Goal: Task Accomplishment & Management: Complete application form

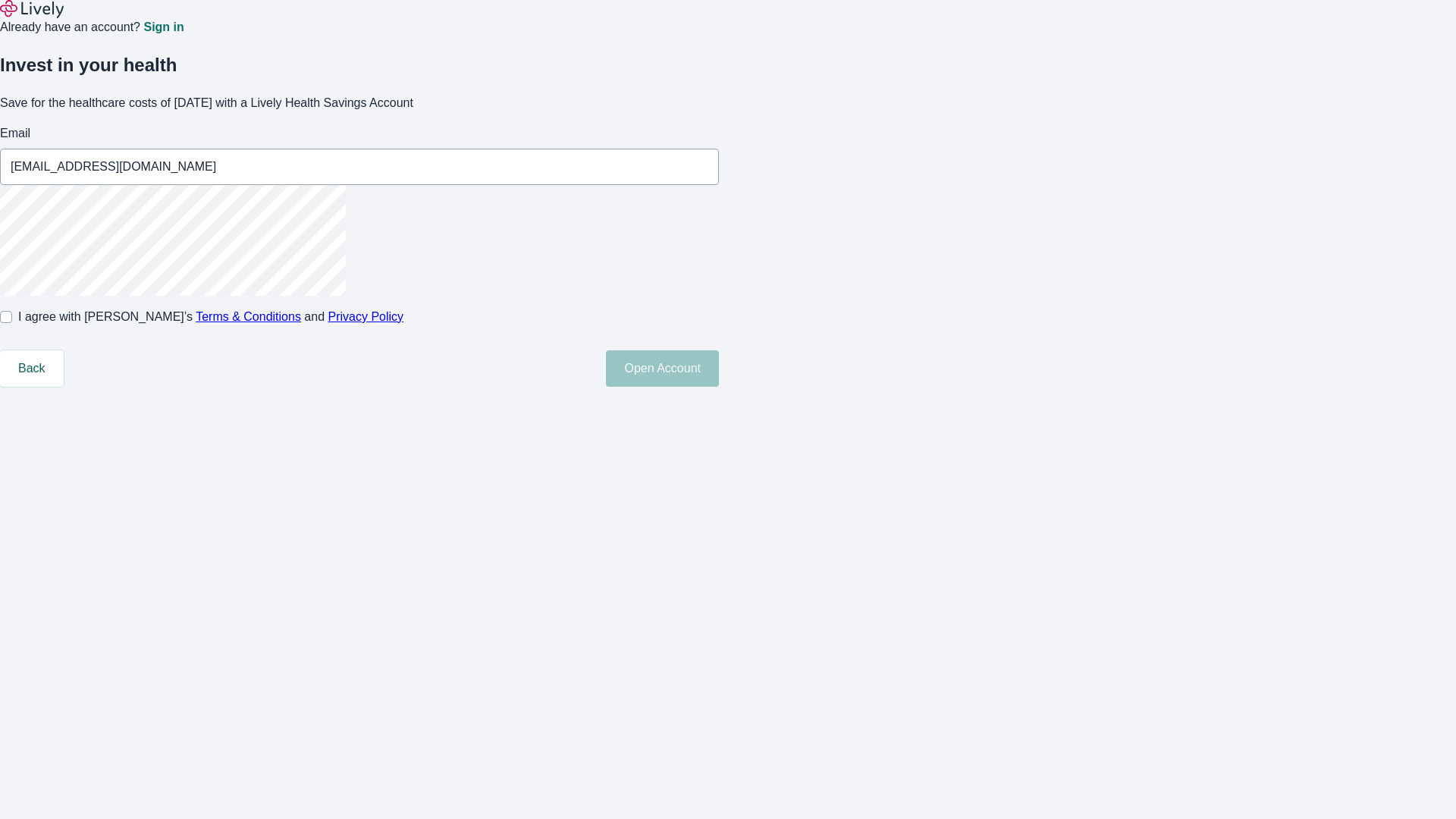
click at [12, 323] on input "I agree with Lively’s Terms & Conditions and Privacy Policy" at bounding box center [6, 316] width 12 height 12
checkbox input "true"
click at [719, 387] on button "Open Account" at bounding box center [662, 368] width 113 height 36
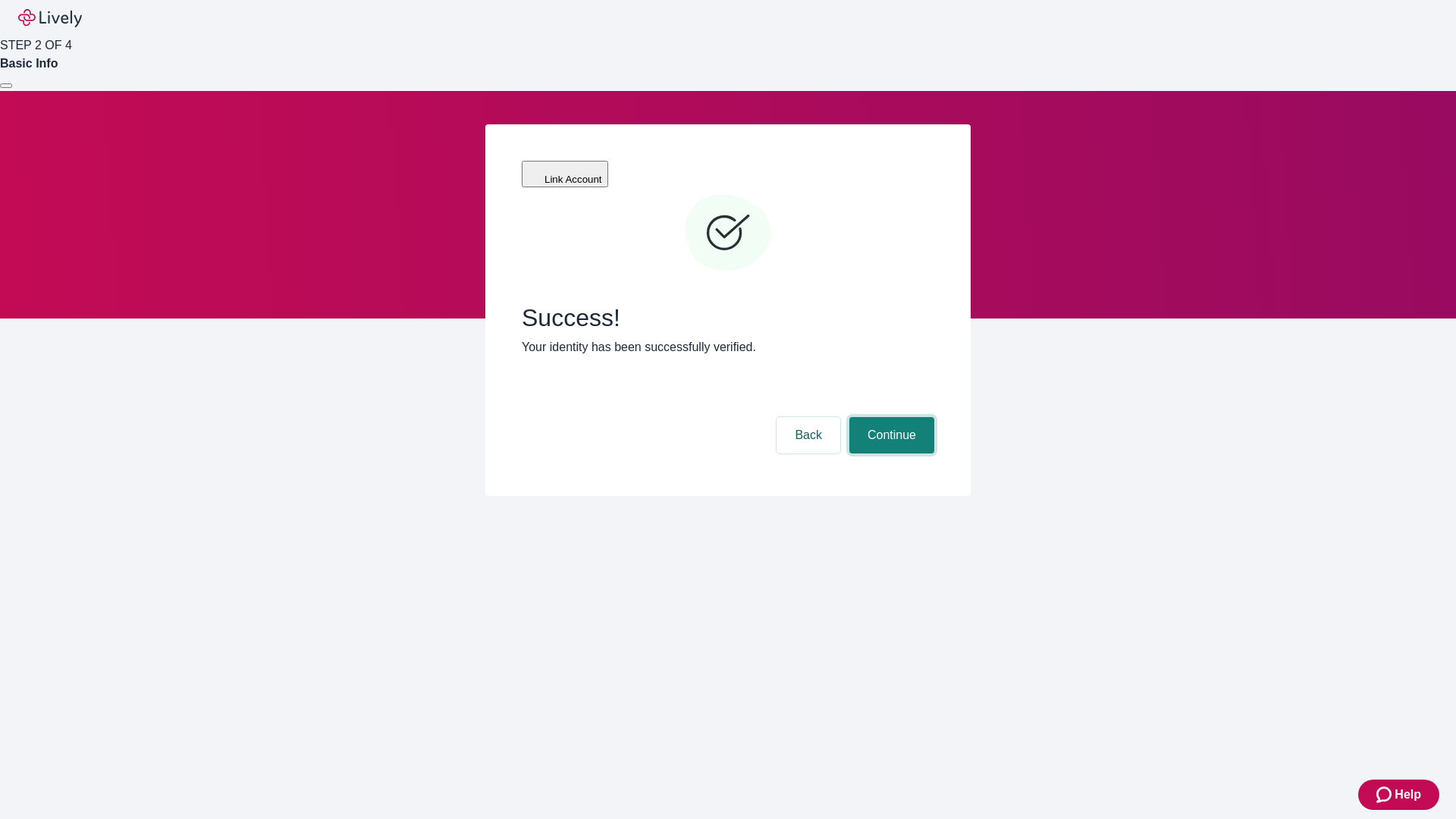
click at [889, 417] on button "Continue" at bounding box center [891, 436] width 85 height 36
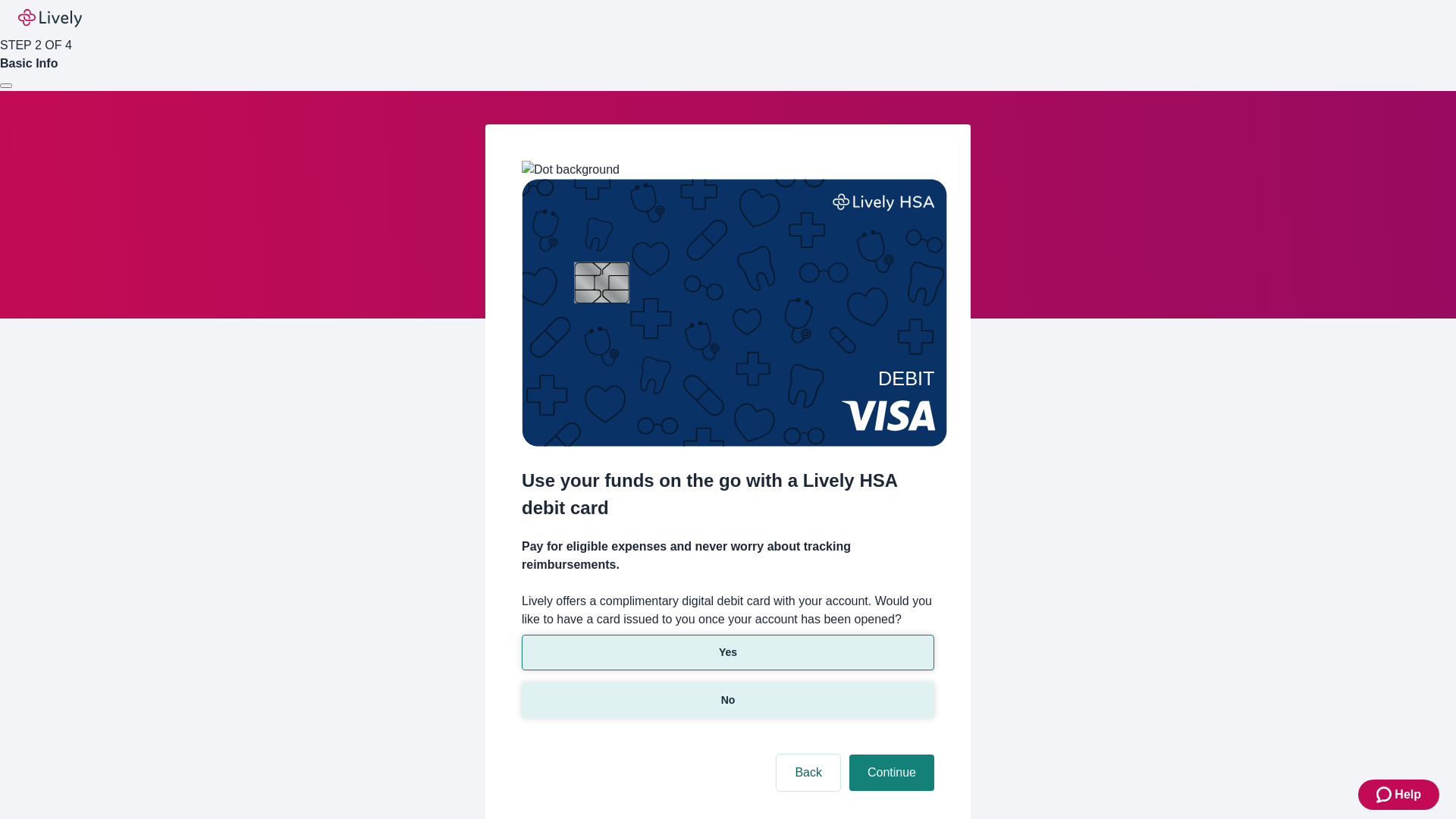
click at [727, 693] on p "No" at bounding box center [728, 700] width 14 height 16
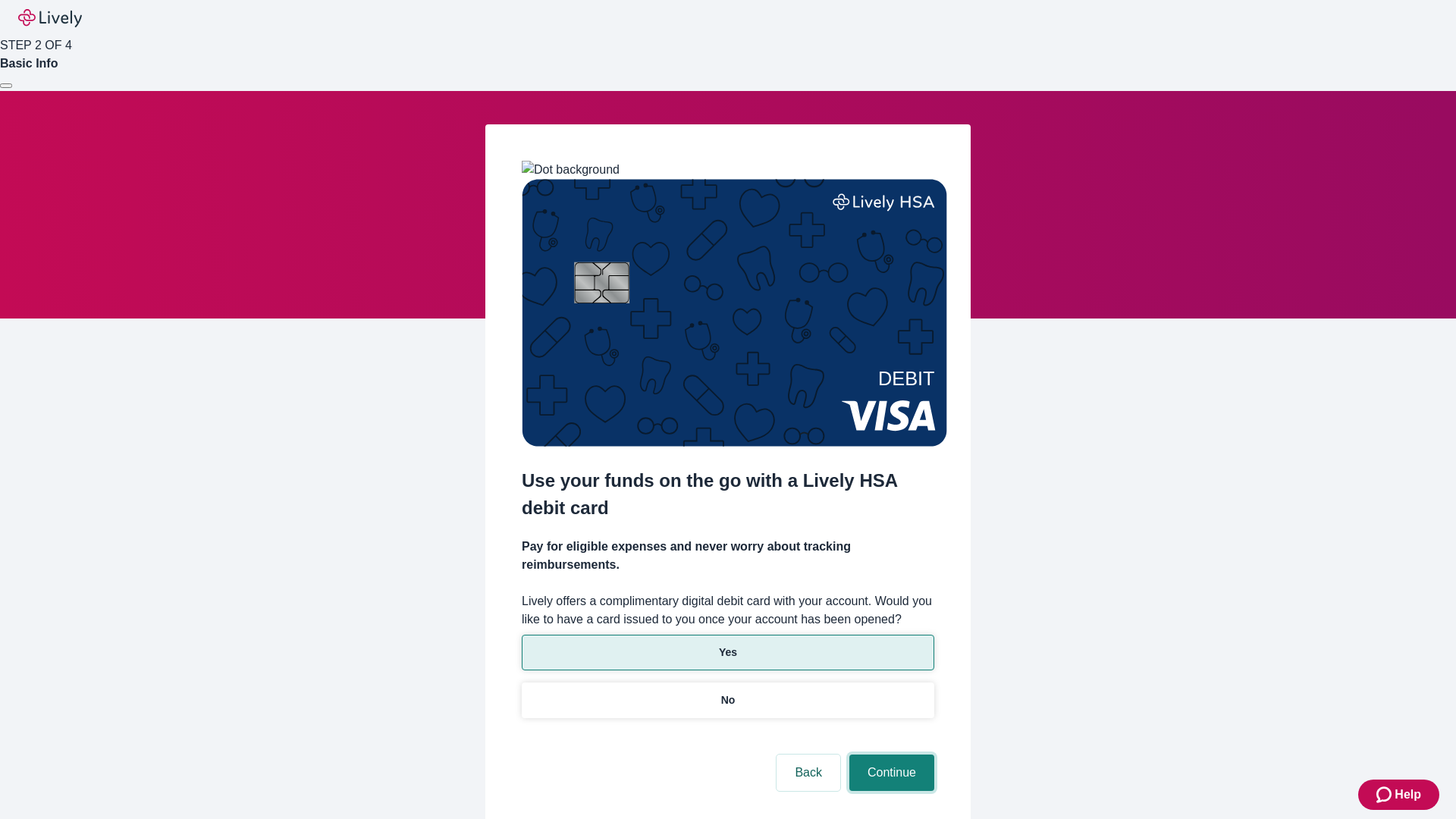
click at [889, 754] on button "Continue" at bounding box center [891, 772] width 85 height 36
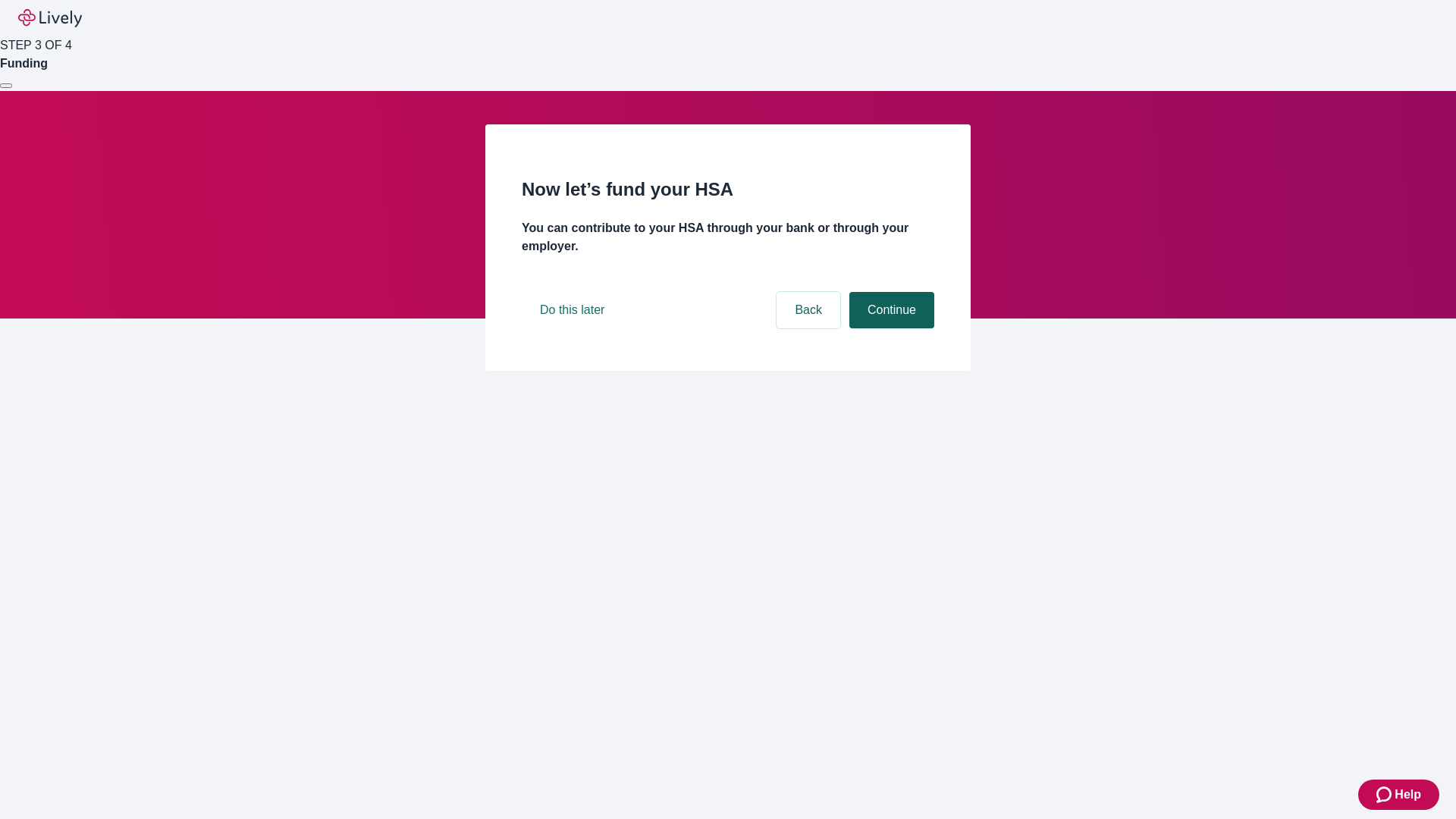
click at [889, 328] on button "Continue" at bounding box center [891, 310] width 85 height 36
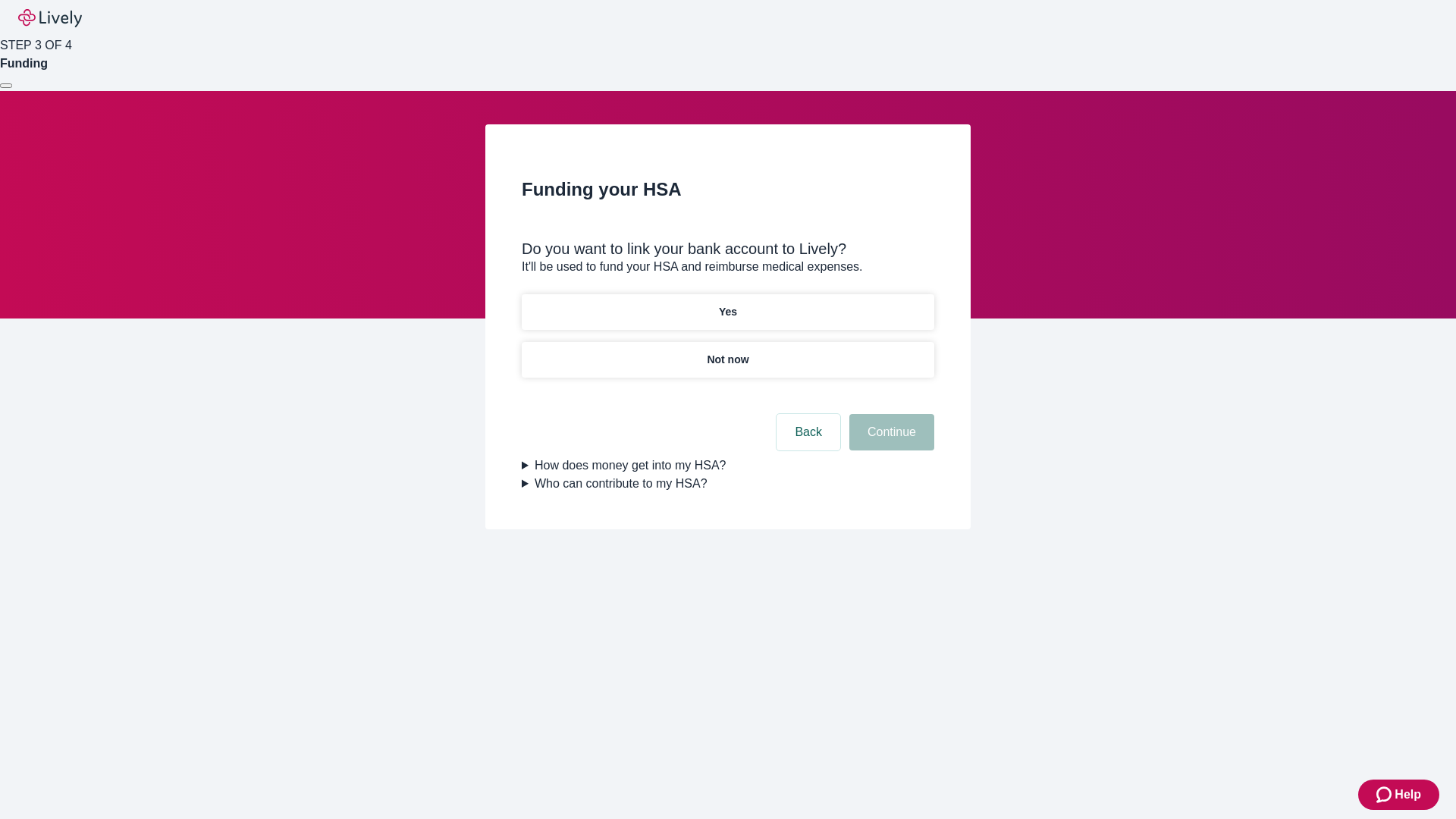
click at [727, 304] on p "Yes" at bounding box center [727, 312] width 18 height 16
click at [889, 414] on button "Continue" at bounding box center [891, 432] width 85 height 36
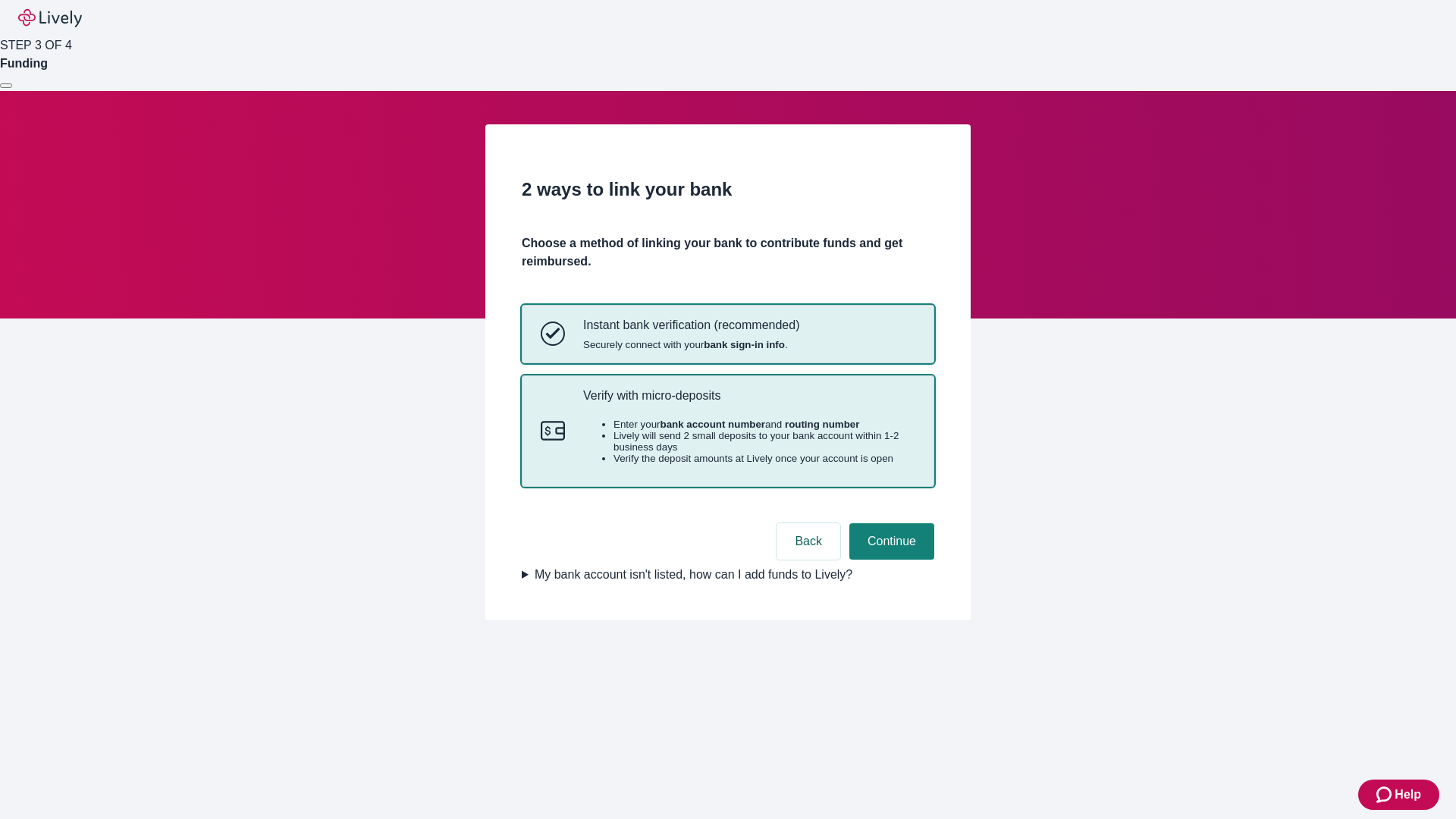
click at [749, 402] on p "Verify with micro-deposits" at bounding box center [749, 395] width 332 height 14
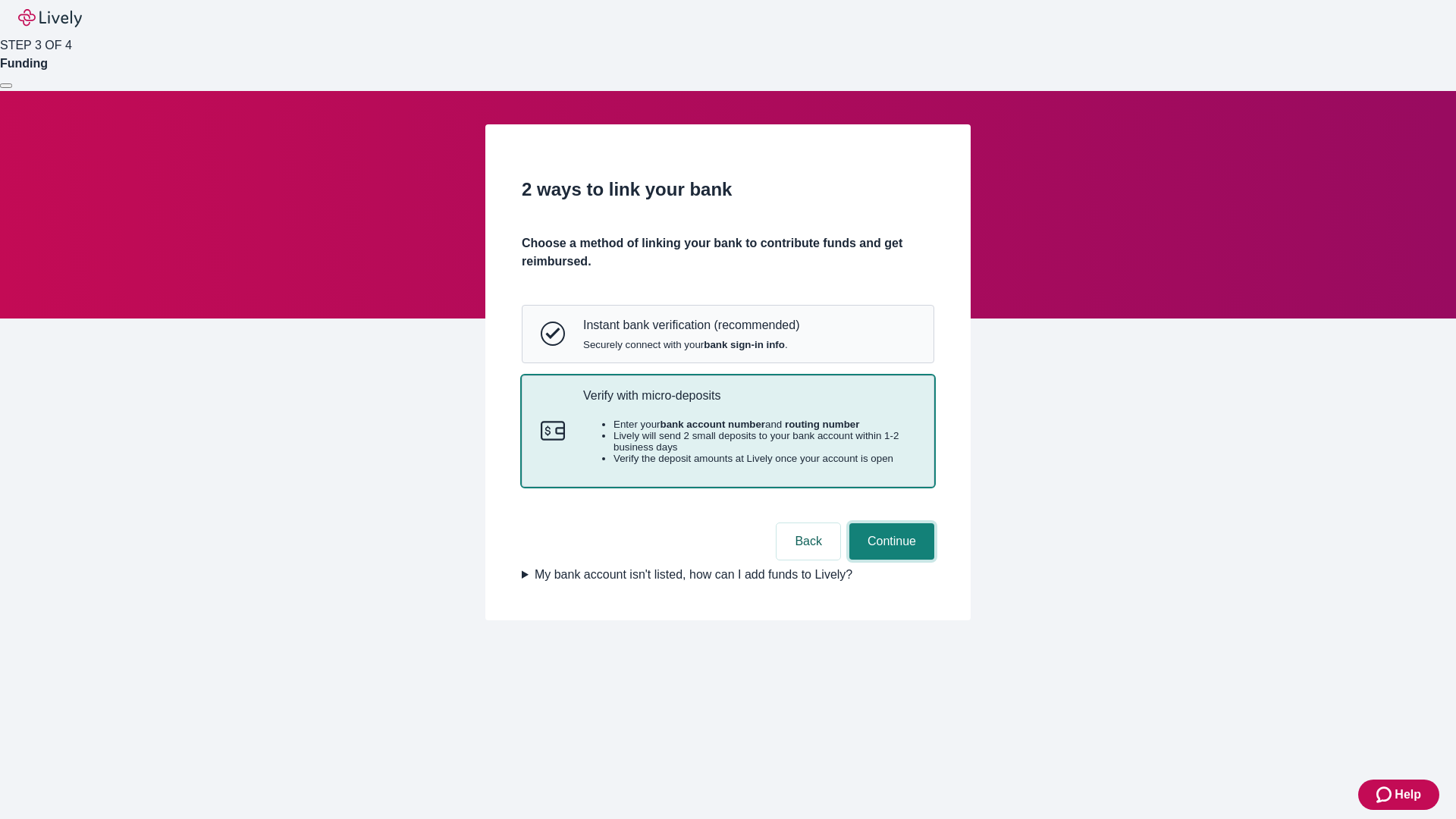
click at [889, 560] on button "Continue" at bounding box center [891, 542] width 85 height 36
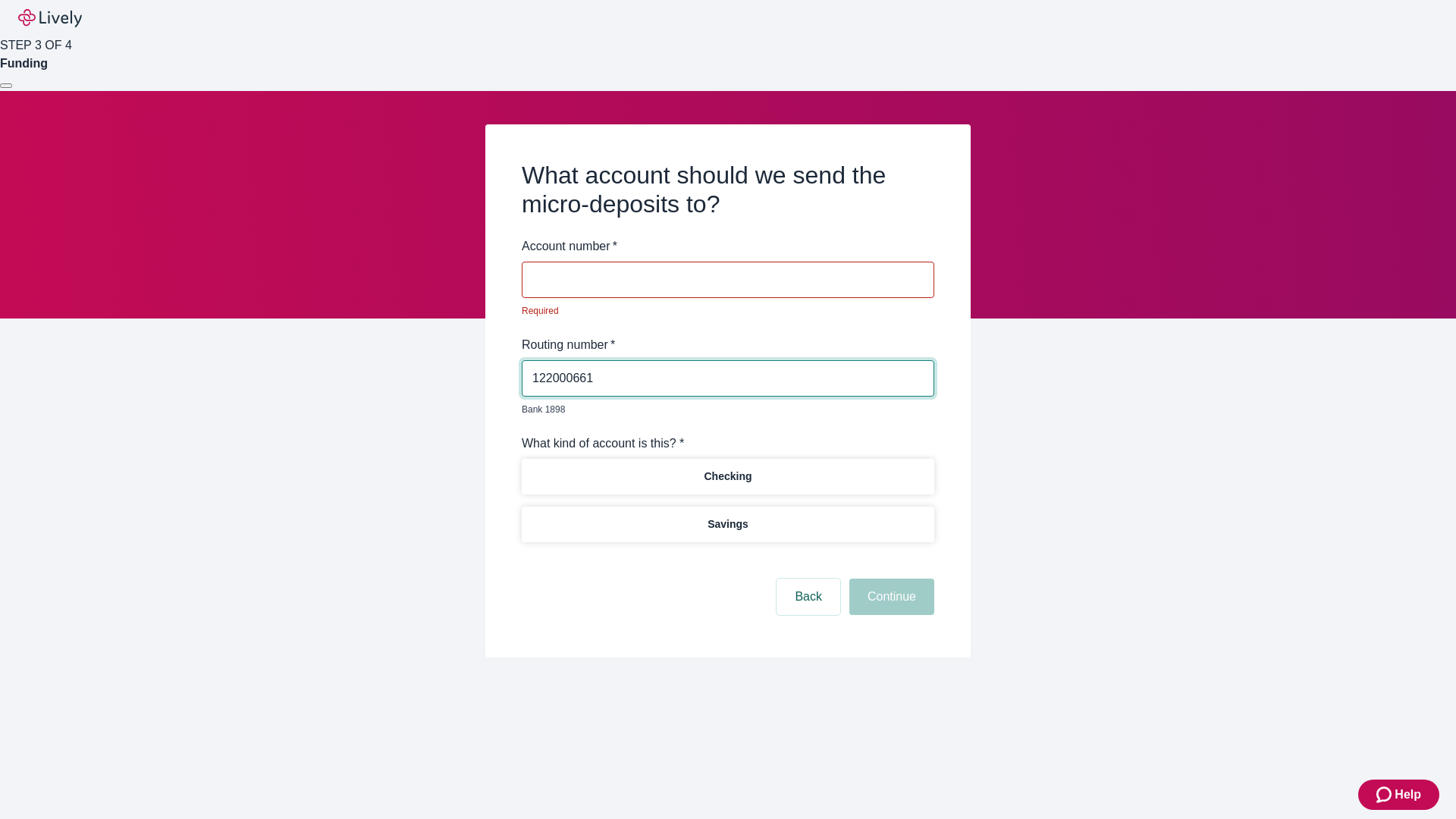
type input "122000661"
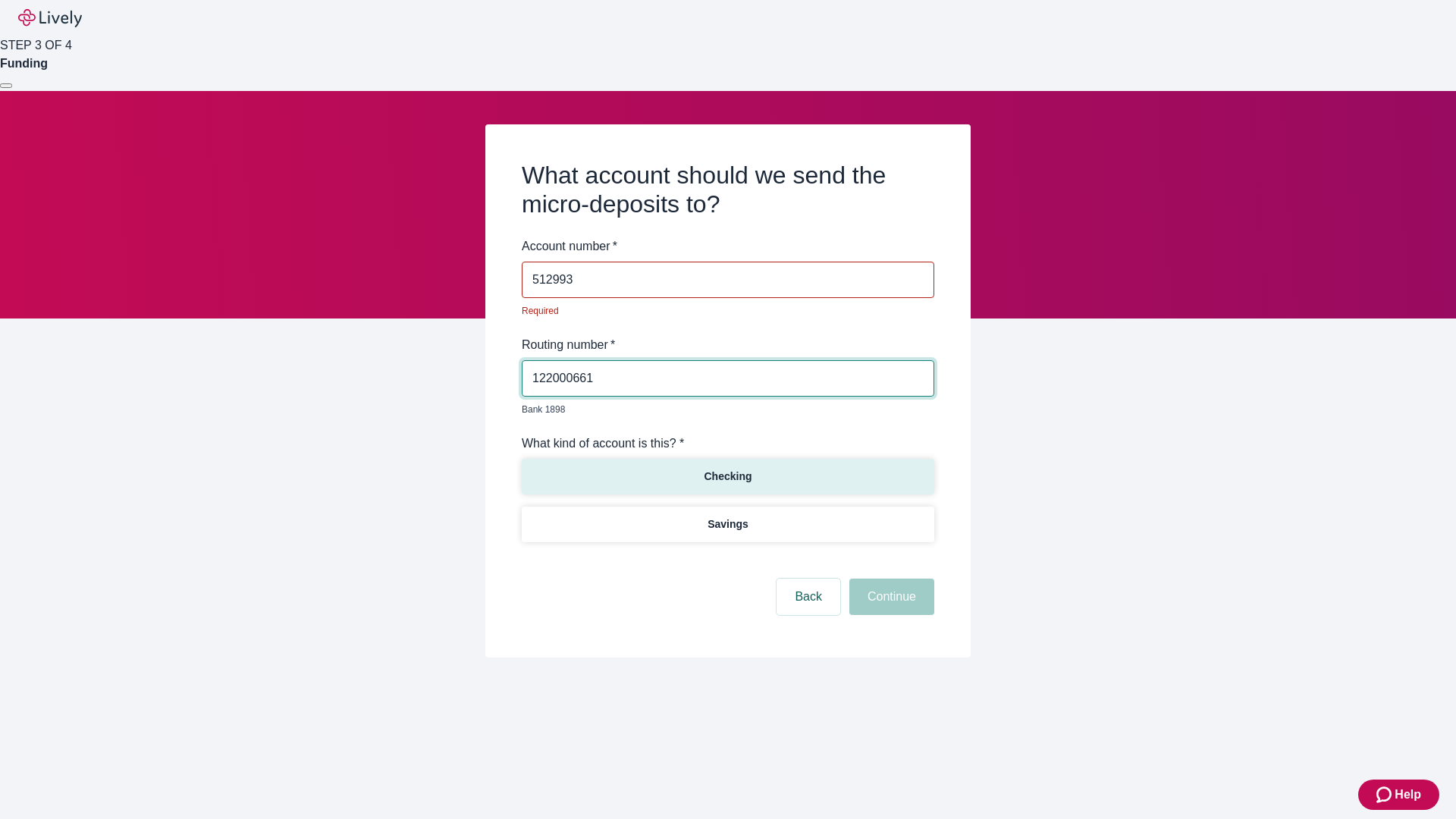
type input "512993"
click at [727, 469] on p "Checking" at bounding box center [727, 477] width 47 height 16
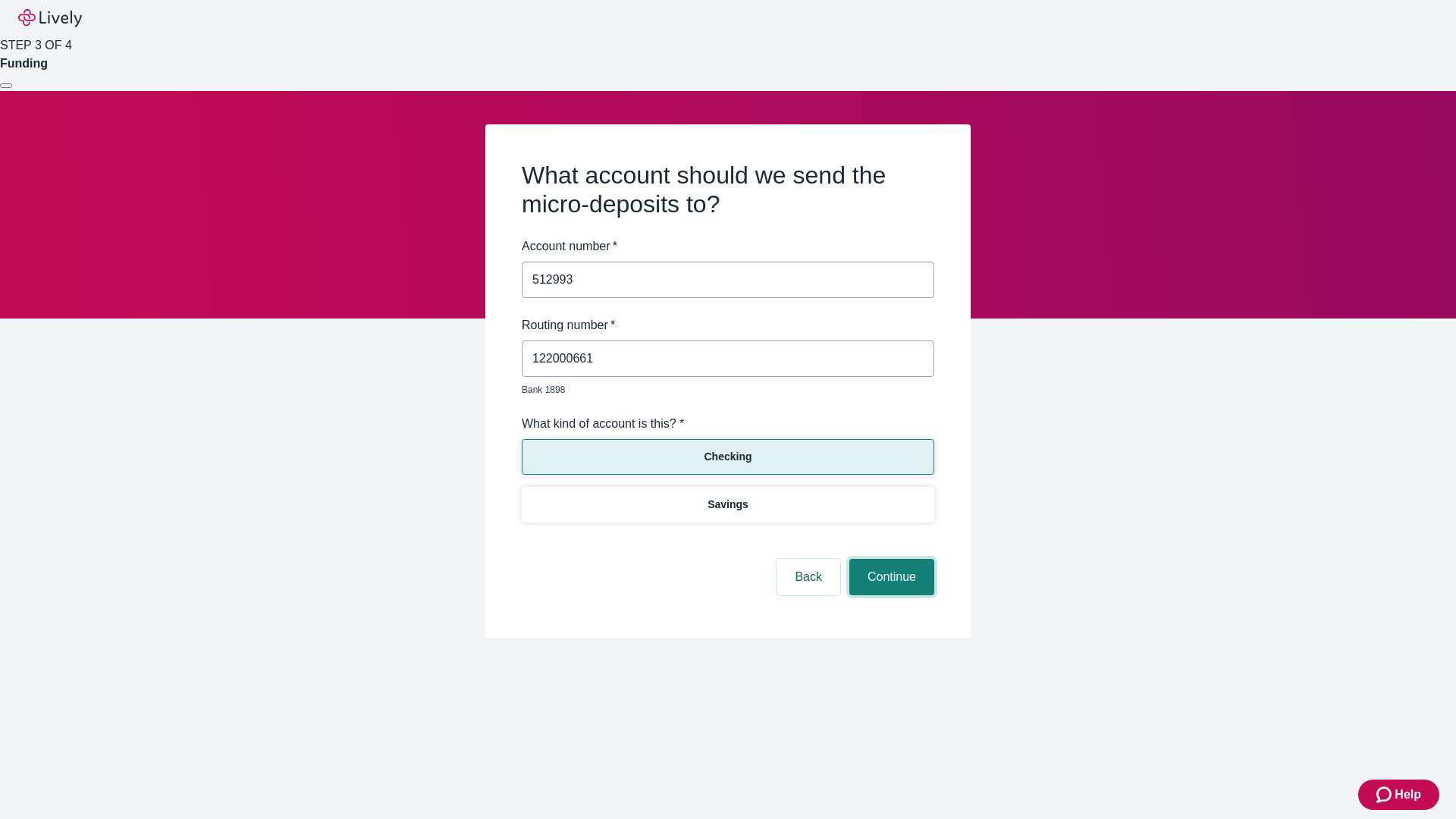
click at [889, 560] on button "Continue" at bounding box center [891, 577] width 85 height 36
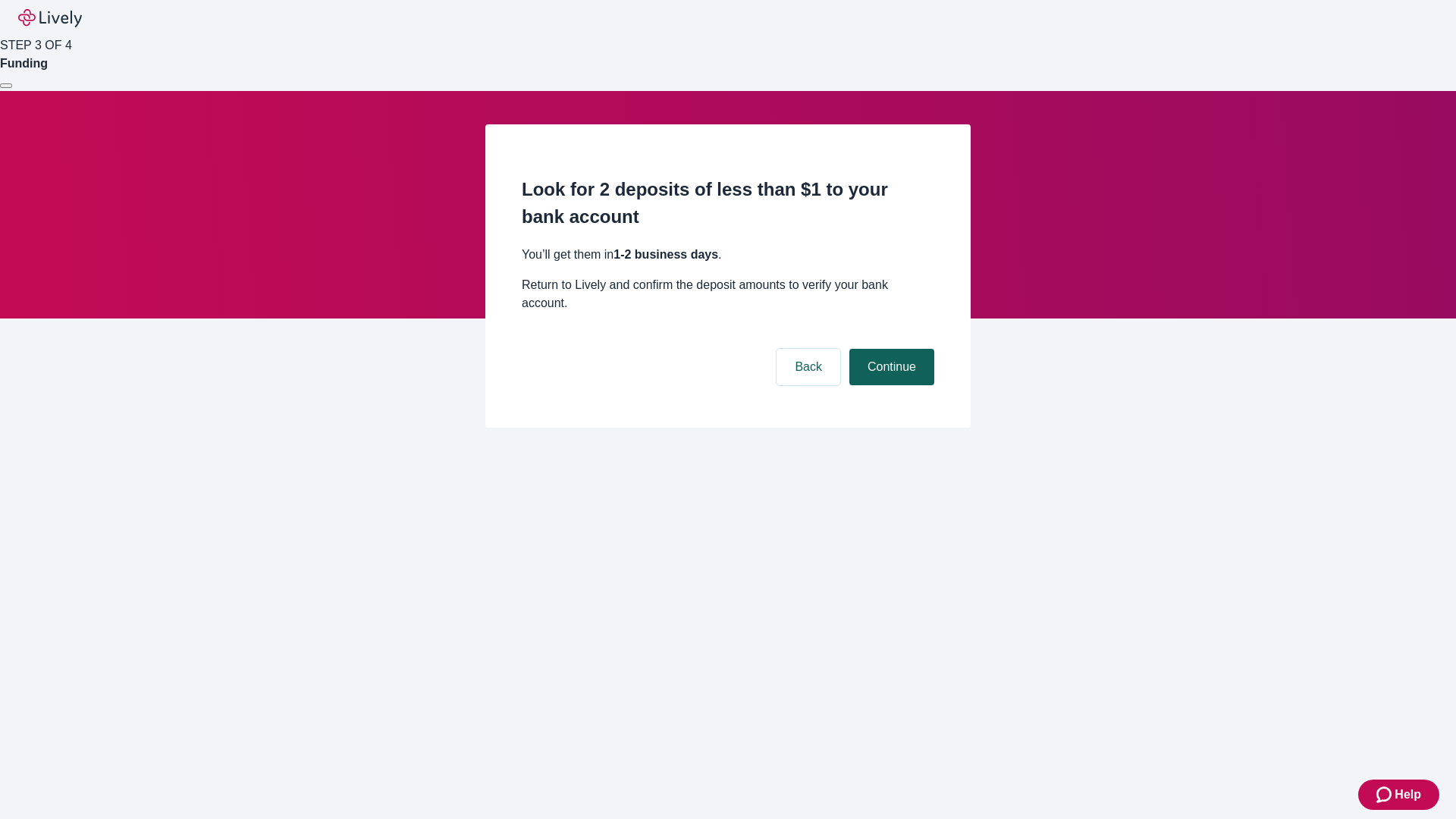
click at [889, 349] on button "Continue" at bounding box center [891, 367] width 85 height 36
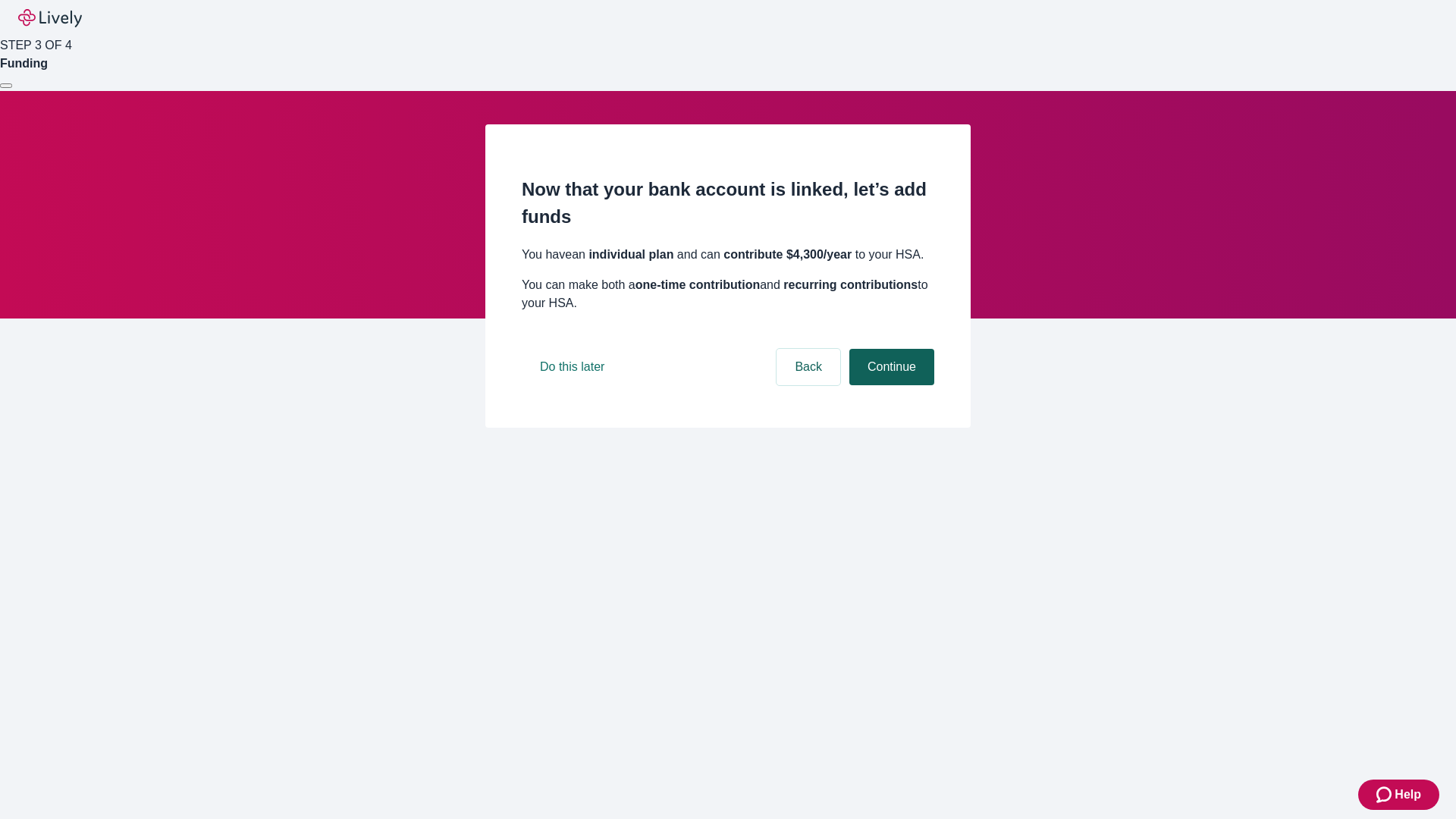
click at [889, 385] on button "Continue" at bounding box center [891, 367] width 85 height 36
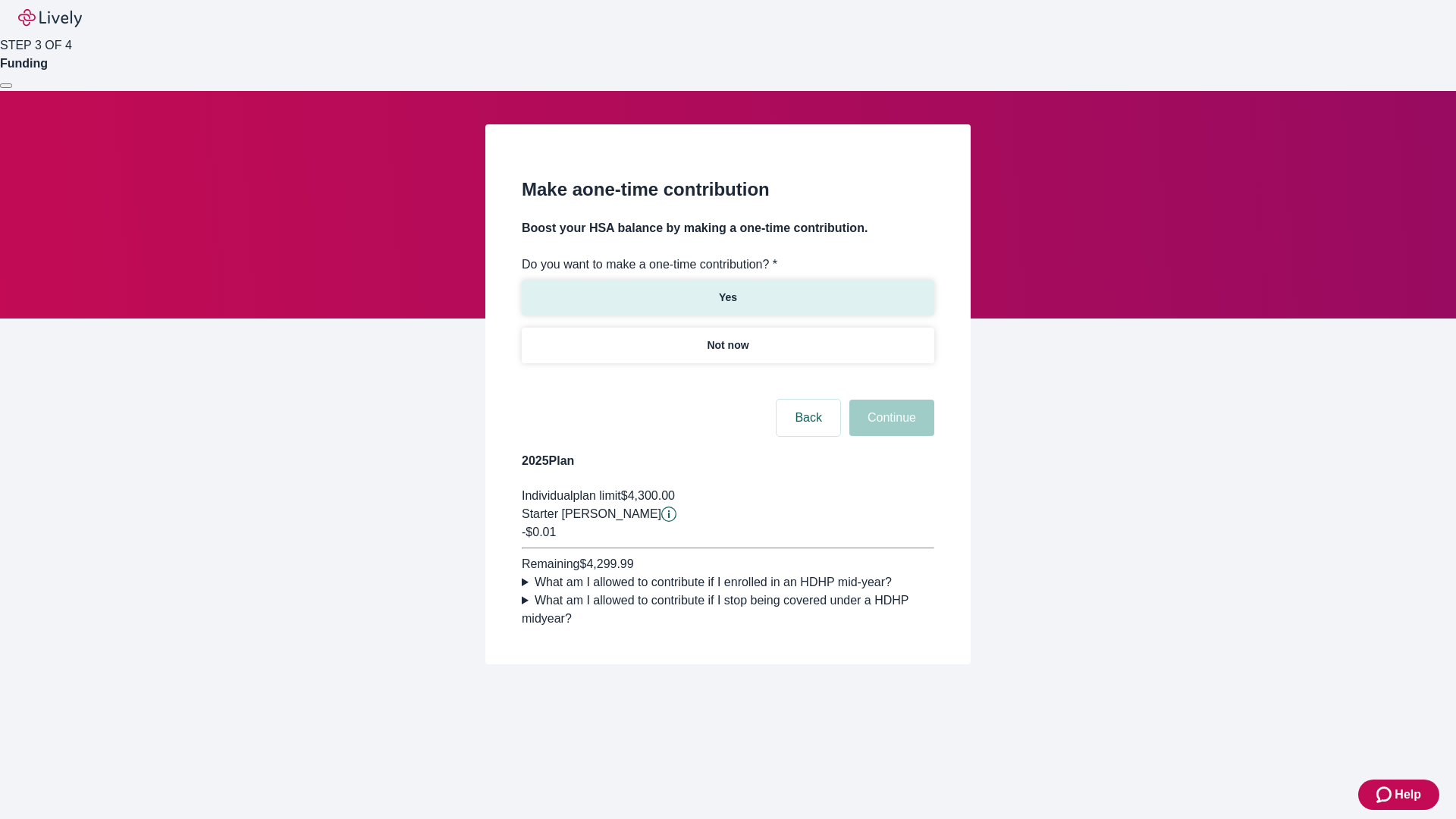
click at [727, 289] on p "Yes" at bounding box center [727, 297] width 18 height 16
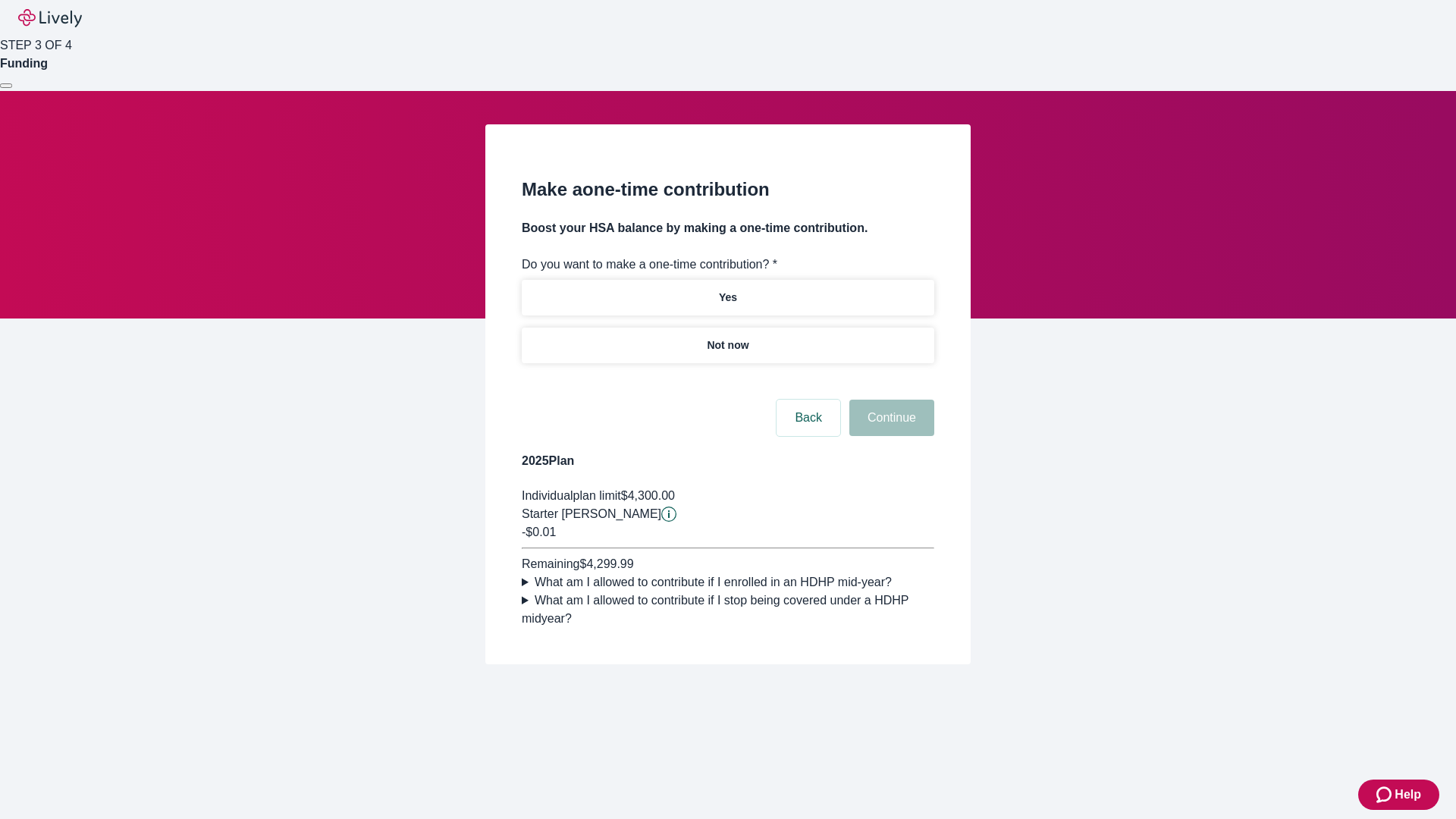
click at [889, 436] on button "Continue" at bounding box center [891, 417] width 85 height 36
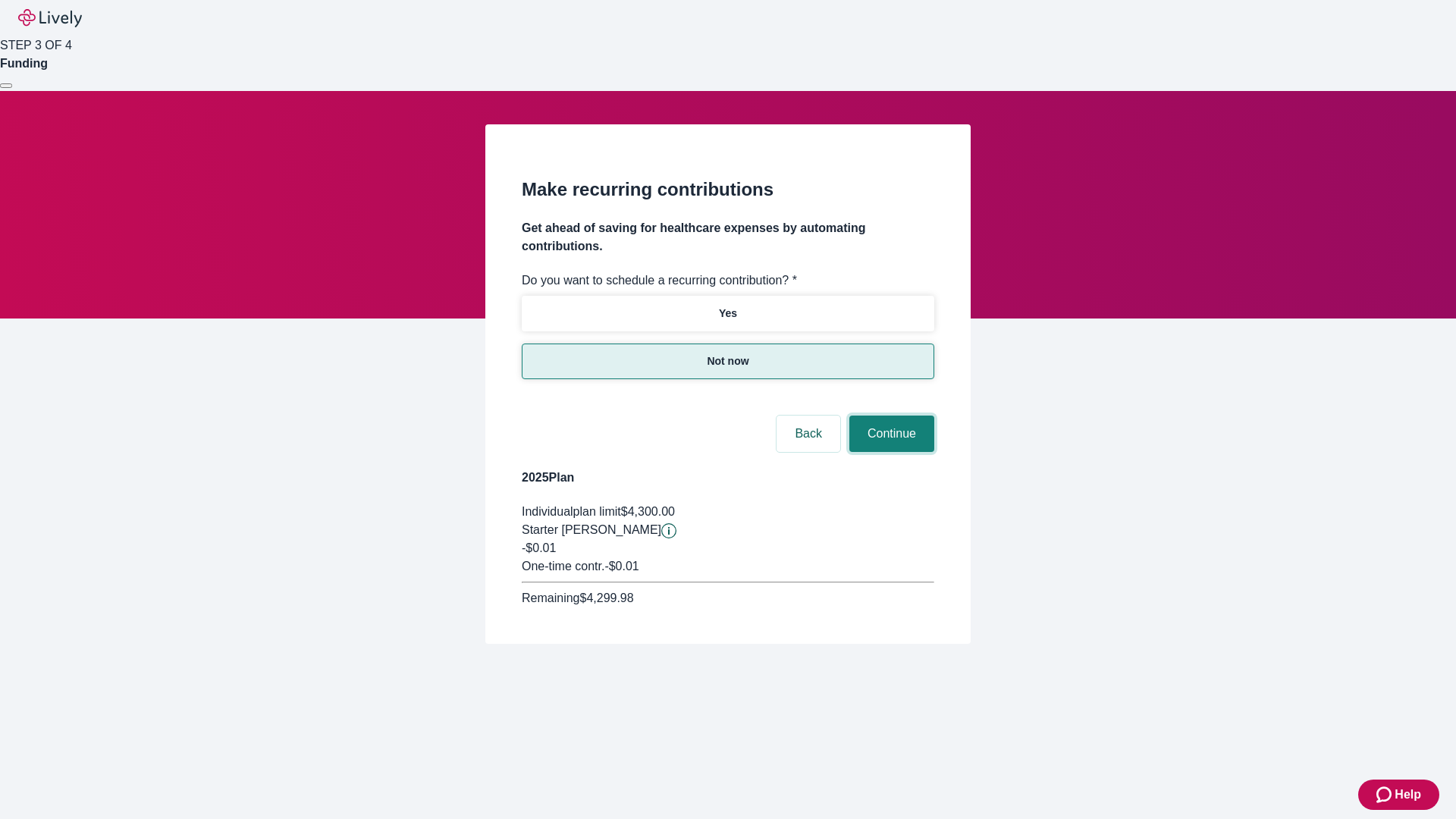
click at [889, 416] on button "Continue" at bounding box center [891, 434] width 85 height 36
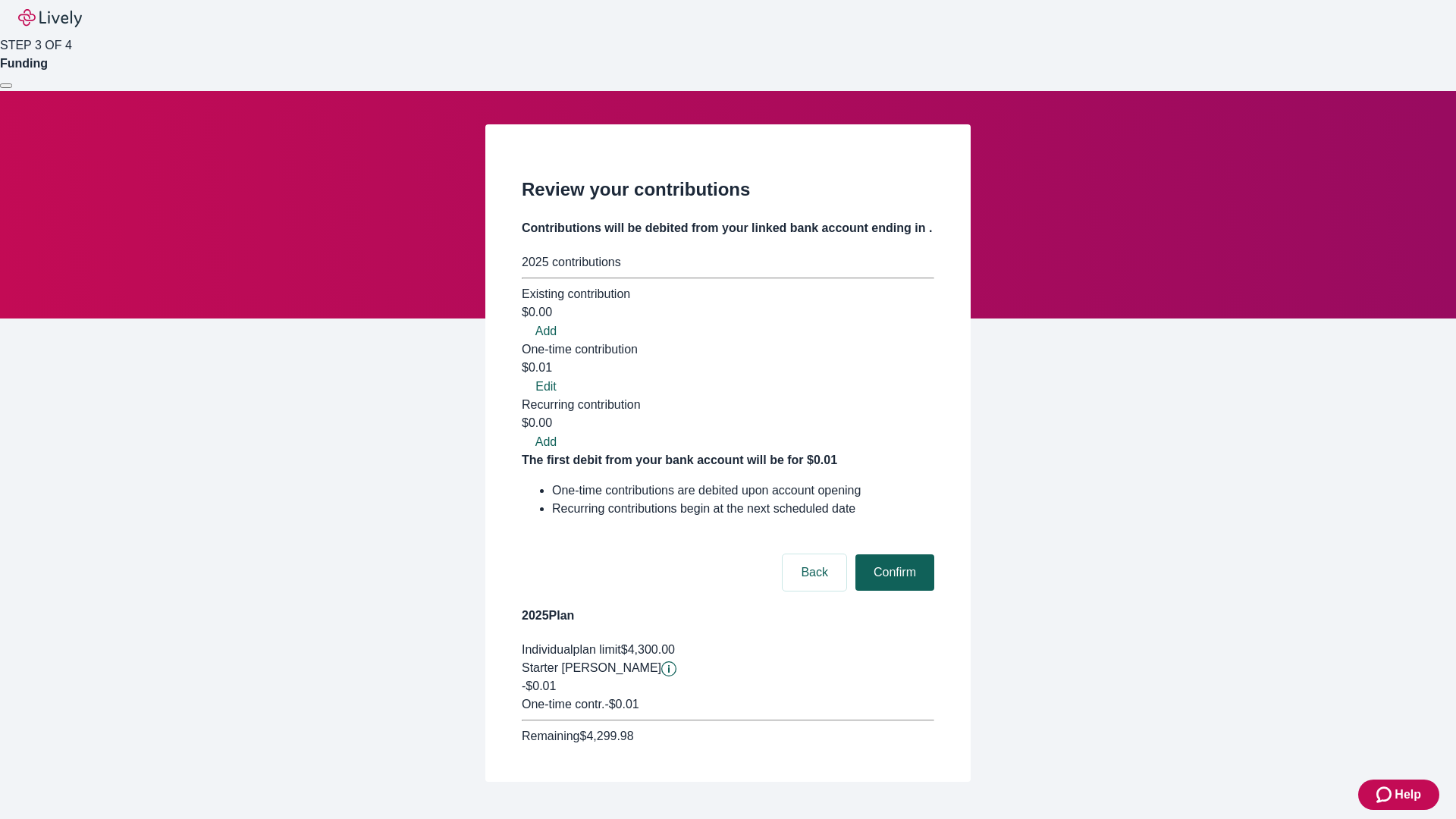
click at [892, 554] on button "Confirm" at bounding box center [895, 572] width 79 height 36
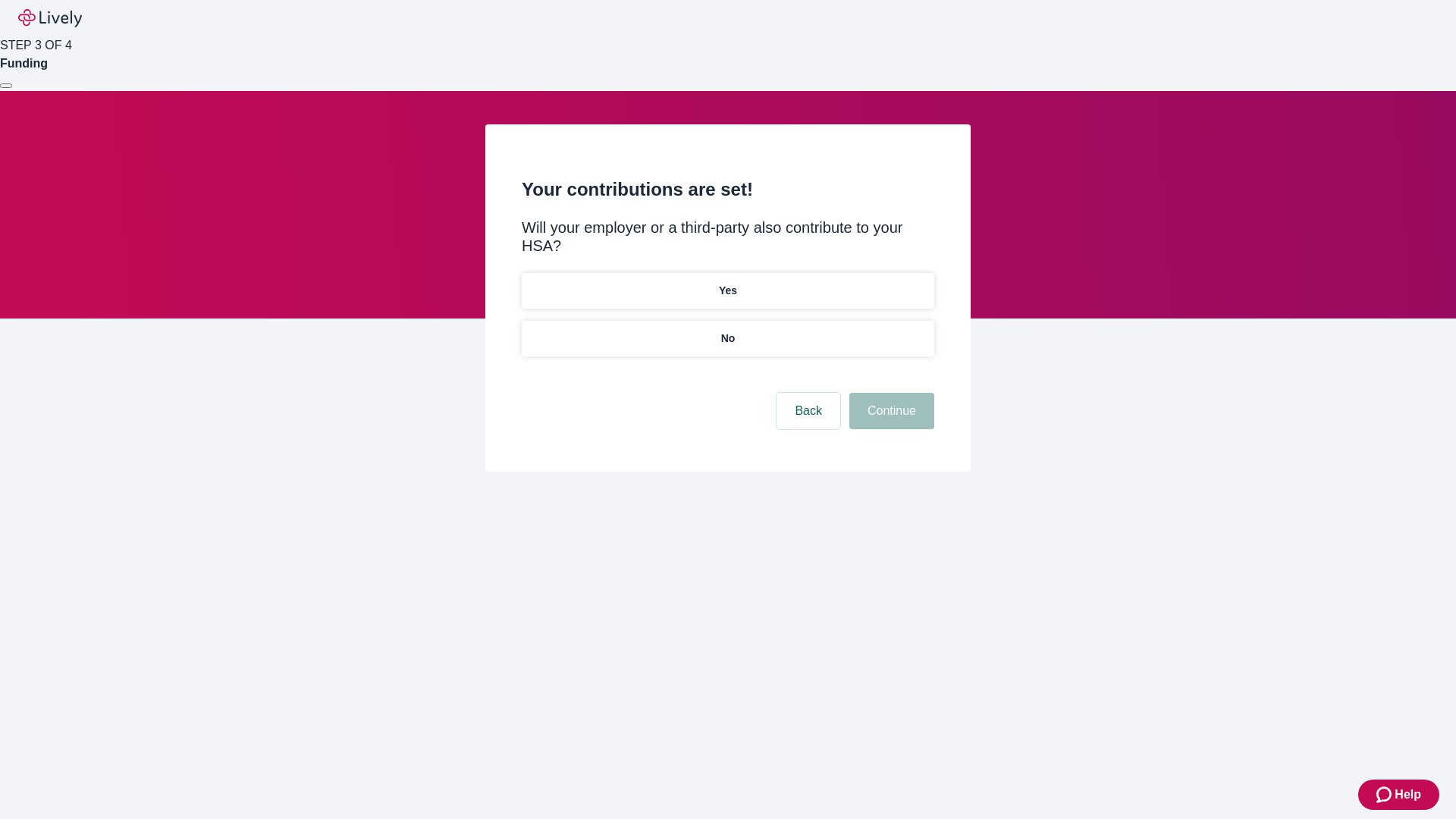
click at [727, 330] on p "No" at bounding box center [728, 338] width 14 height 16
click at [889, 393] on button "Continue" at bounding box center [891, 411] width 85 height 36
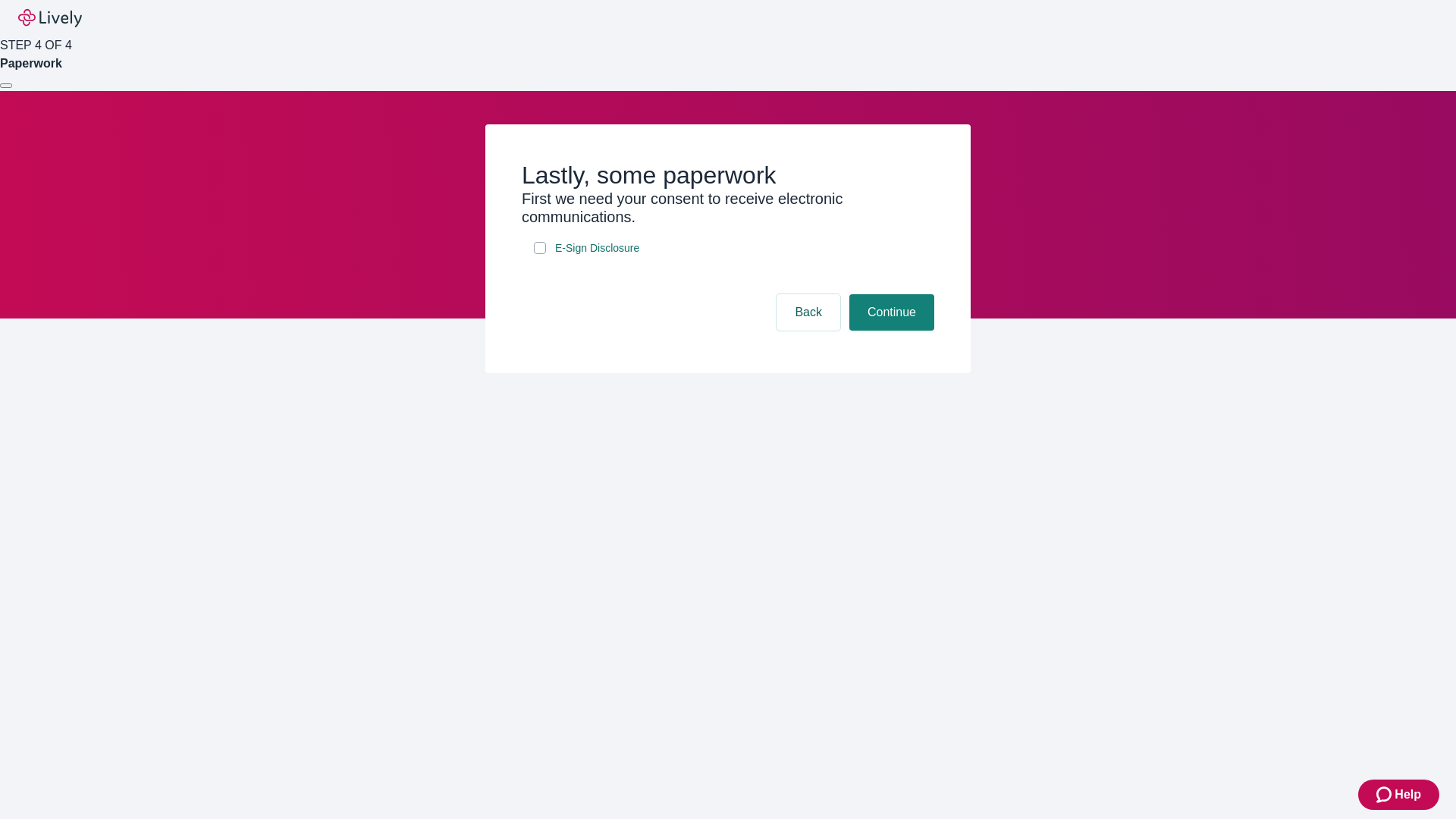
click at [540, 254] on input "E-Sign Disclosure" at bounding box center [539, 247] width 12 height 12
checkbox input "true"
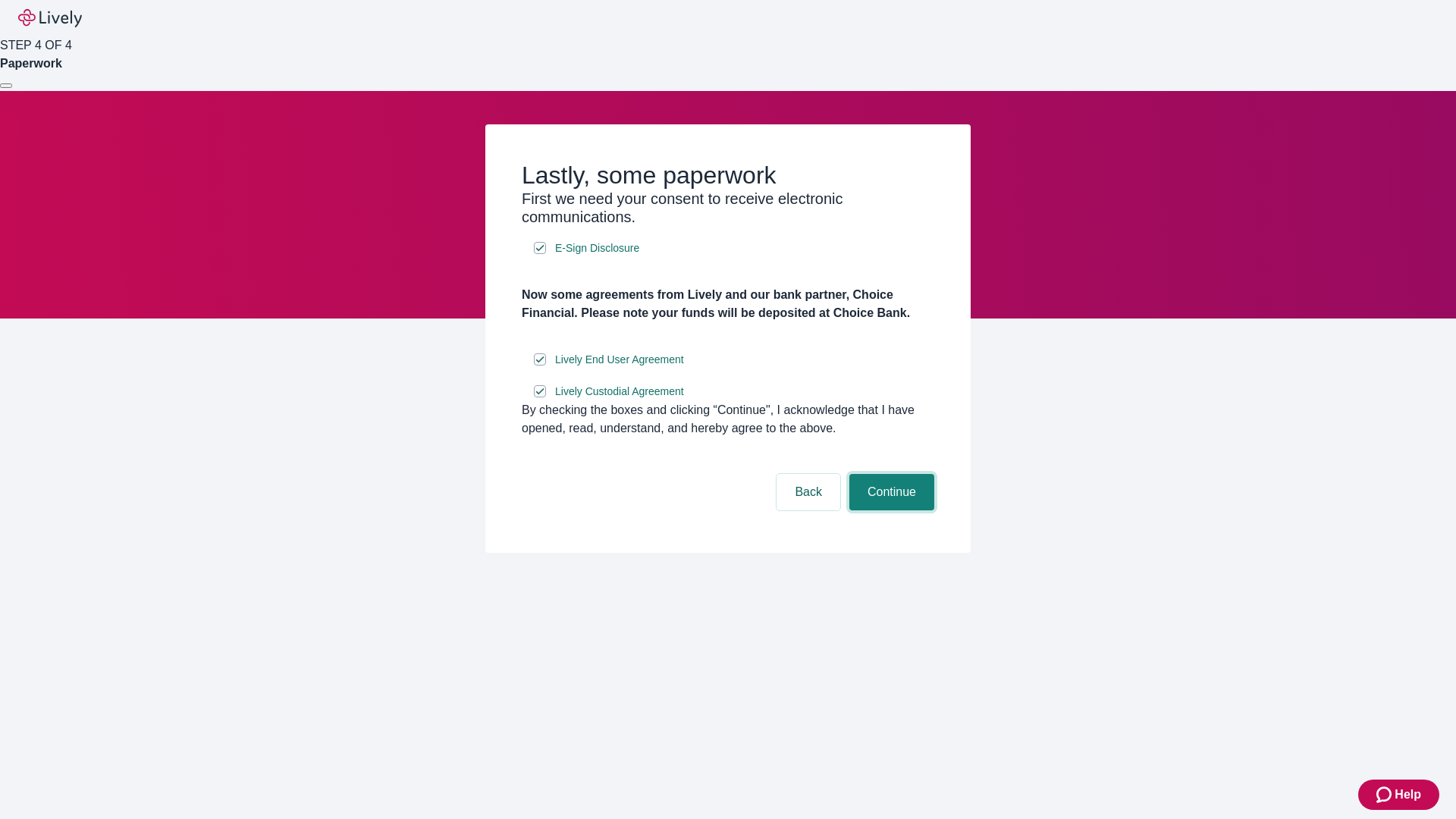
click at [889, 511] on button "Continue" at bounding box center [891, 492] width 85 height 36
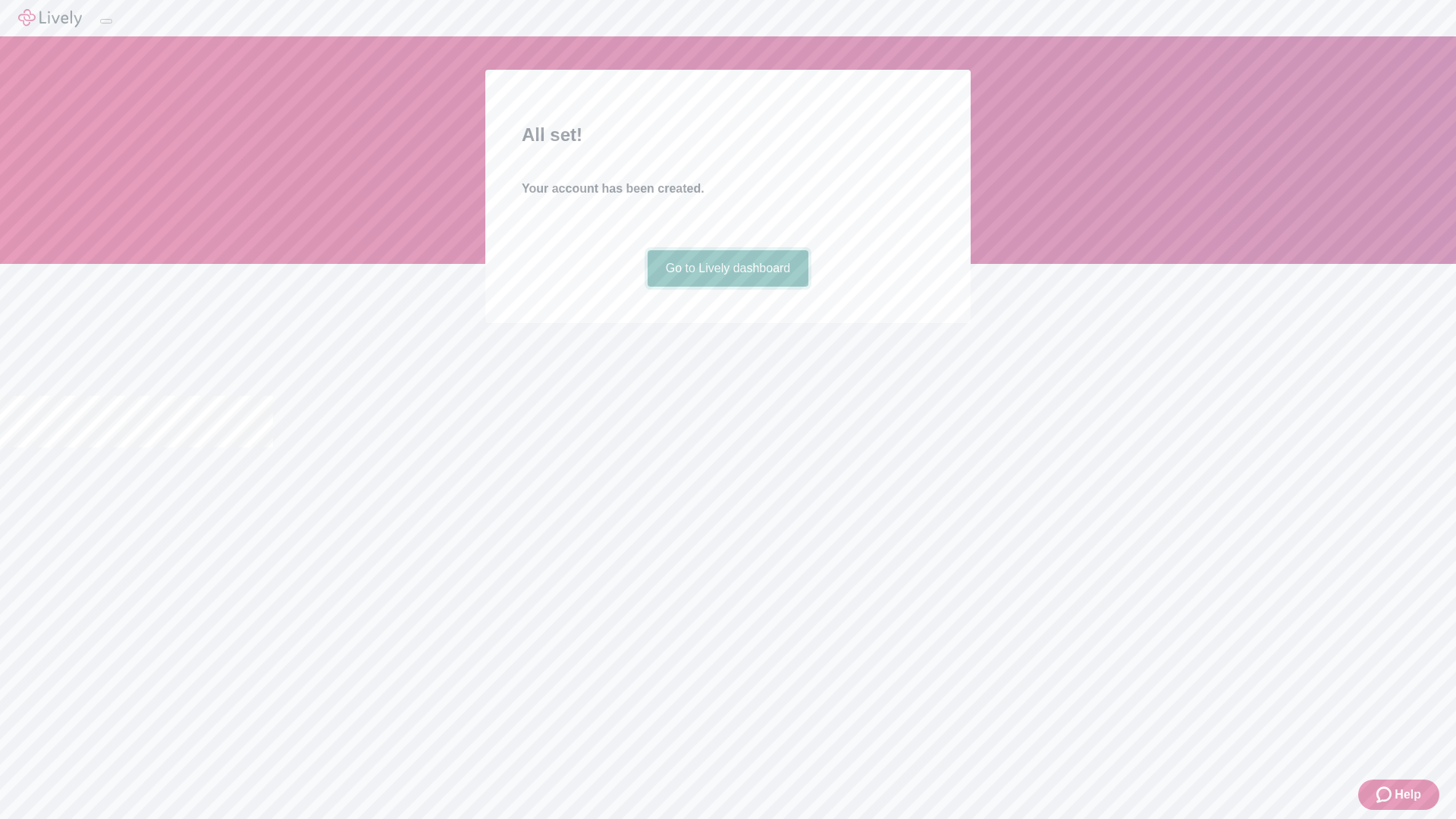
click at [727, 287] on link "Go to Lively dashboard" at bounding box center [728, 269] width 161 height 36
